Goal: Task Accomplishment & Management: Complete application form

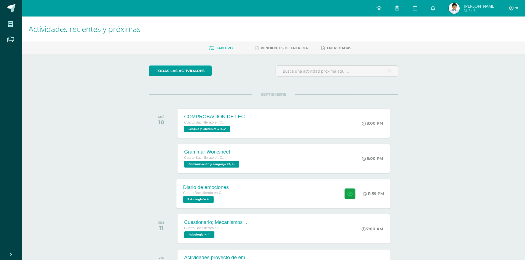
drag, startPoint x: 483, startPoint y: 77, endPoint x: 306, endPoint y: 206, distance: 218.7
click at [306, 206] on div "Diario de emociones Cuarto Bachillerato en Ciencias y Letras Psicología '4.4' 1…" at bounding box center [284, 193] width 214 height 29
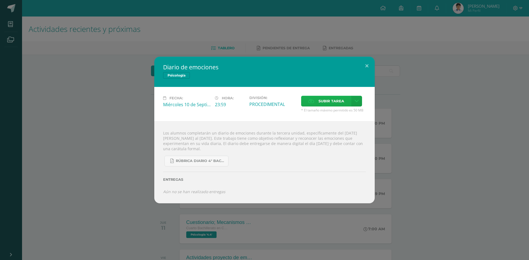
click at [341, 98] on span "Subir tarea" at bounding box center [332, 101] width 26 height 10
click at [0, 0] on input "Subir tarea" at bounding box center [0, 0] width 0 height 0
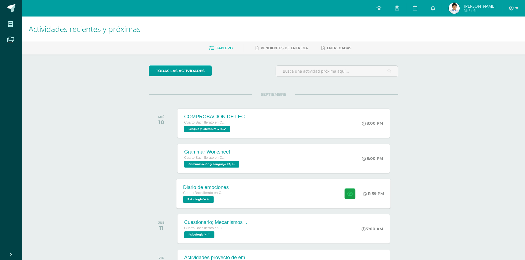
click at [231, 195] on div "Diario de emociones Cuarto Bachillerato en Ciencias y Letras Psicología '4.4'" at bounding box center [206, 193] width 59 height 29
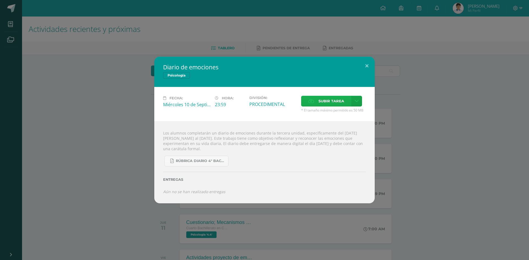
click at [332, 105] on span "Subir tarea" at bounding box center [332, 101] width 26 height 10
click at [0, 0] on input "Subir tarea" at bounding box center [0, 0] width 0 height 0
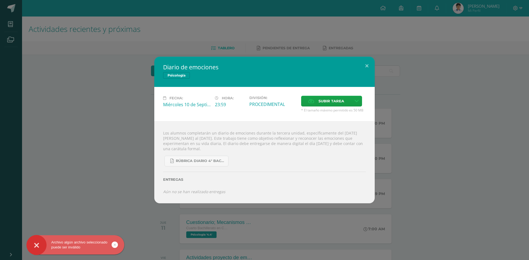
click at [117, 246] on link at bounding box center [115, 245] width 6 height 6
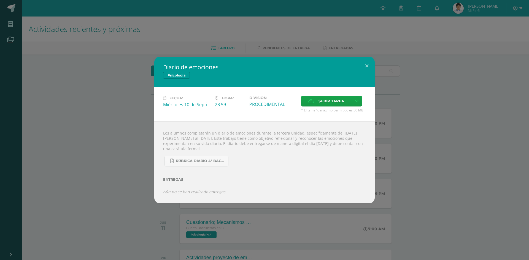
click at [29, 245] on div "Archivo algún archivo seleccionado puede ser inválido" at bounding box center [75, 245] width 98 height 19
click at [324, 100] on span "Subir tarea" at bounding box center [332, 101] width 26 height 10
click at [0, 0] on input "Subir tarea" at bounding box center [0, 0] width 0 height 0
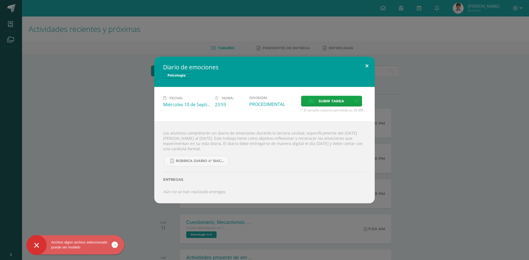
click at [365, 69] on button at bounding box center [367, 66] width 16 height 19
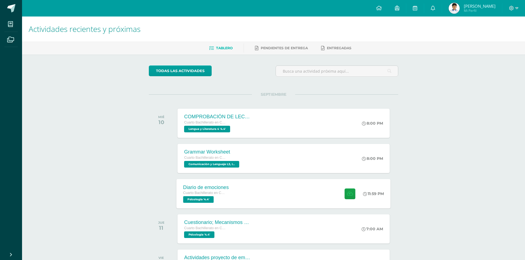
click at [345, 181] on div at bounding box center [348, 193] width 27 height 29
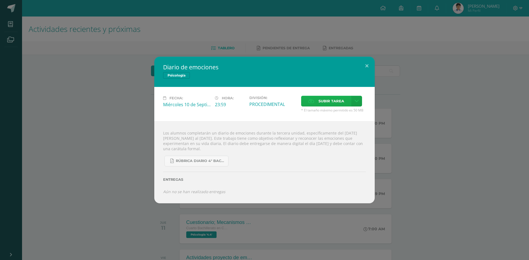
click at [329, 102] on span "Subir tarea" at bounding box center [332, 101] width 26 height 10
click at [0, 0] on input "Subir tarea" at bounding box center [0, 0] width 0 height 0
click at [323, 104] on span "Subir tarea" at bounding box center [332, 101] width 26 height 10
click at [0, 0] on input "Subir tarea" at bounding box center [0, 0] width 0 height 0
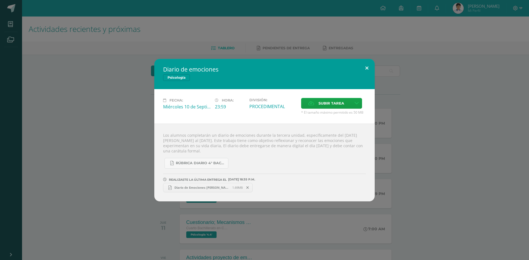
click at [367, 66] on button at bounding box center [367, 68] width 16 height 19
